Goal: Task Accomplishment & Management: Use online tool/utility

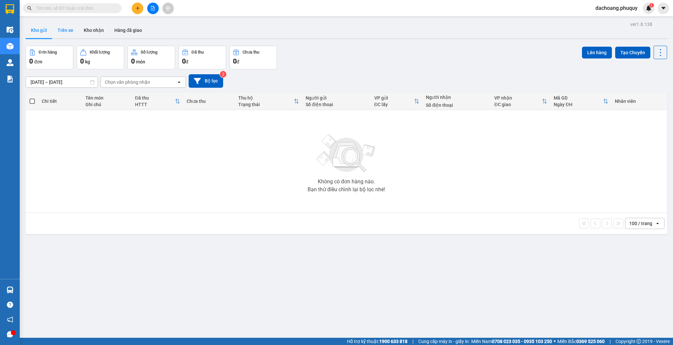
click at [57, 28] on button "Trên xe" at bounding box center [65, 30] width 26 height 16
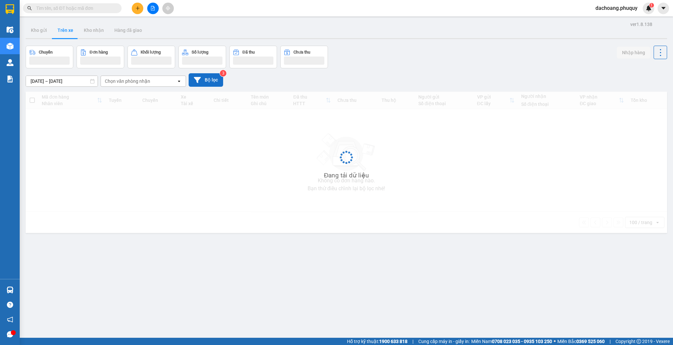
click at [214, 80] on button "Bộ lọc" at bounding box center [206, 79] width 35 height 13
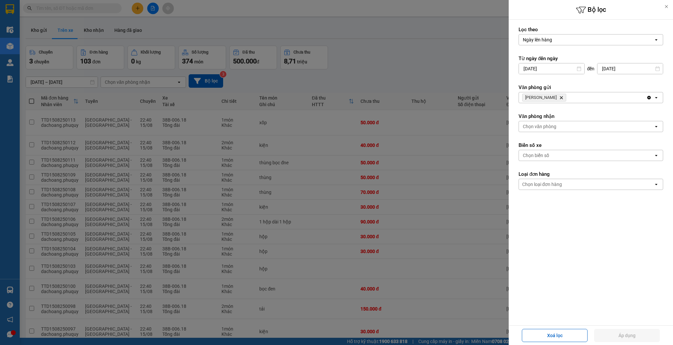
click at [354, 71] on div at bounding box center [336, 172] width 673 height 345
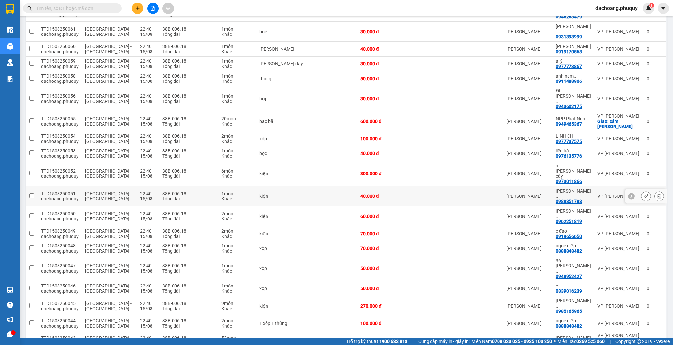
scroll to position [973, 0]
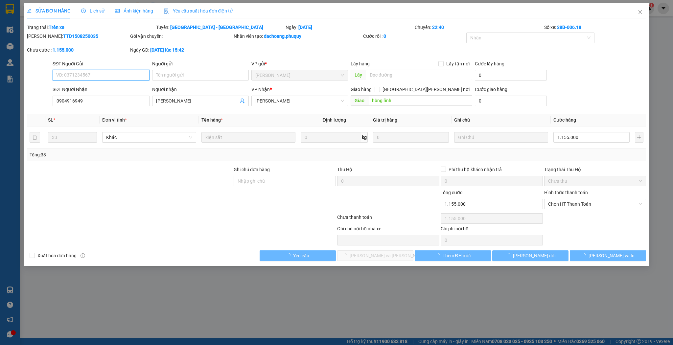
type input "0904916949"
type input "[PERSON_NAME]"
type input "hồng lĩnh"
type input "1.155.000"
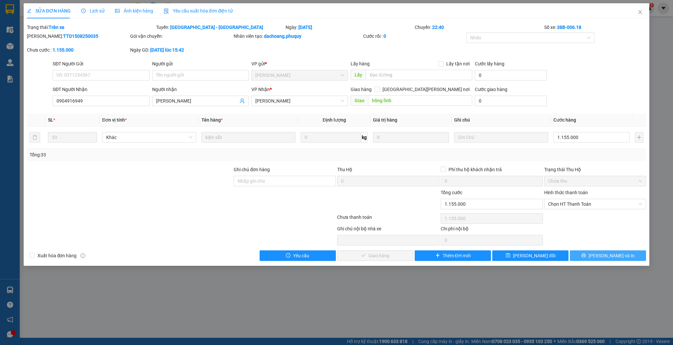
click at [614, 253] on span "[PERSON_NAME] và In" at bounding box center [612, 255] width 46 height 7
